Goal: Task Accomplishment & Management: Use online tool/utility

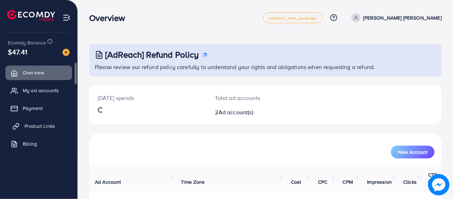
click at [36, 131] on link "Product Links" at bounding box center [38, 126] width 67 height 14
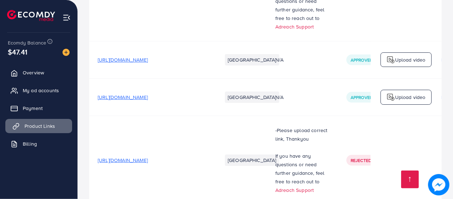
scroll to position [1370, 0]
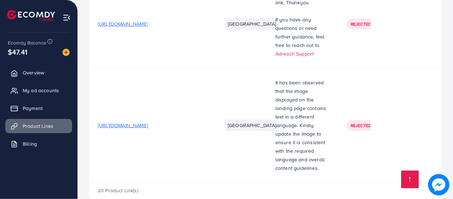
click at [134, 122] on span "[URL][DOMAIN_NAME]" at bounding box center [123, 125] width 50 height 7
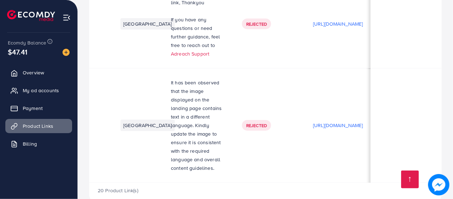
scroll to position [0, 0]
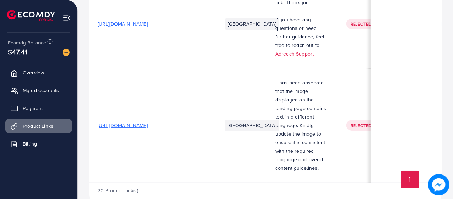
click at [148, 122] on span "[URL][DOMAIN_NAME]" at bounding box center [123, 125] width 50 height 7
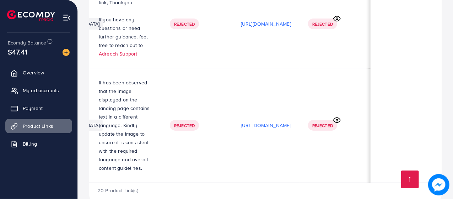
scroll to position [0, 210]
click at [241, 121] on p "[URL][DOMAIN_NAME]" at bounding box center [266, 125] width 50 height 9
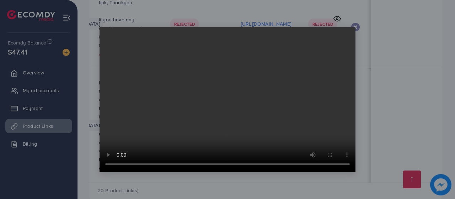
click at [354, 26] on icon at bounding box center [356, 27] width 6 height 6
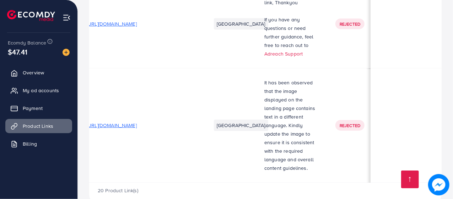
scroll to position [0, 12]
click at [134, 122] on span "[URL][DOMAIN_NAME]" at bounding box center [111, 125] width 50 height 7
